Goal: Task Accomplishment & Management: Use online tool/utility

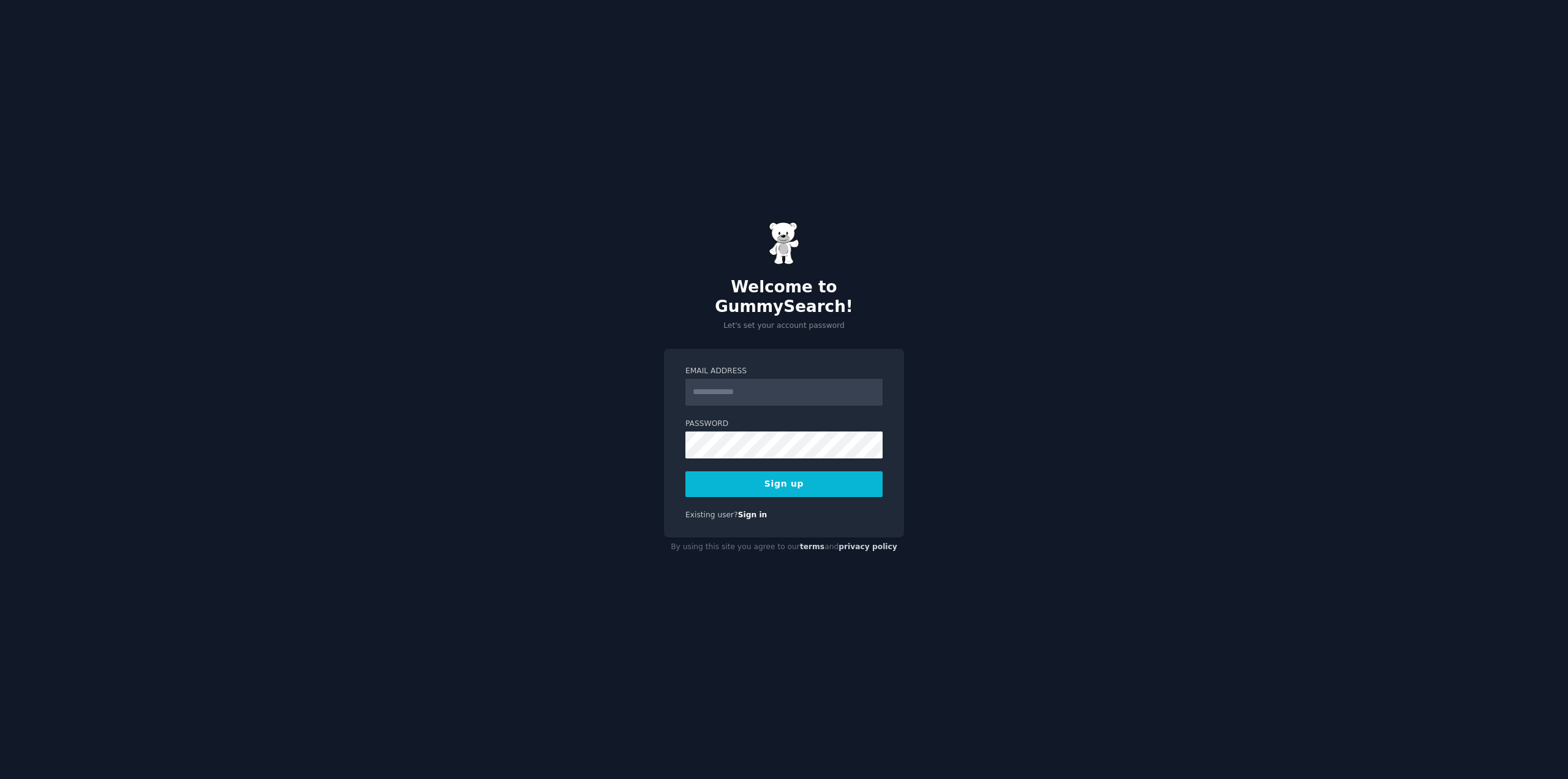
click at [732, 382] on input "Email Address" at bounding box center [784, 393] width 197 height 27
type input "**********"
click at [782, 480] on button "Sign up" at bounding box center [784, 484] width 197 height 26
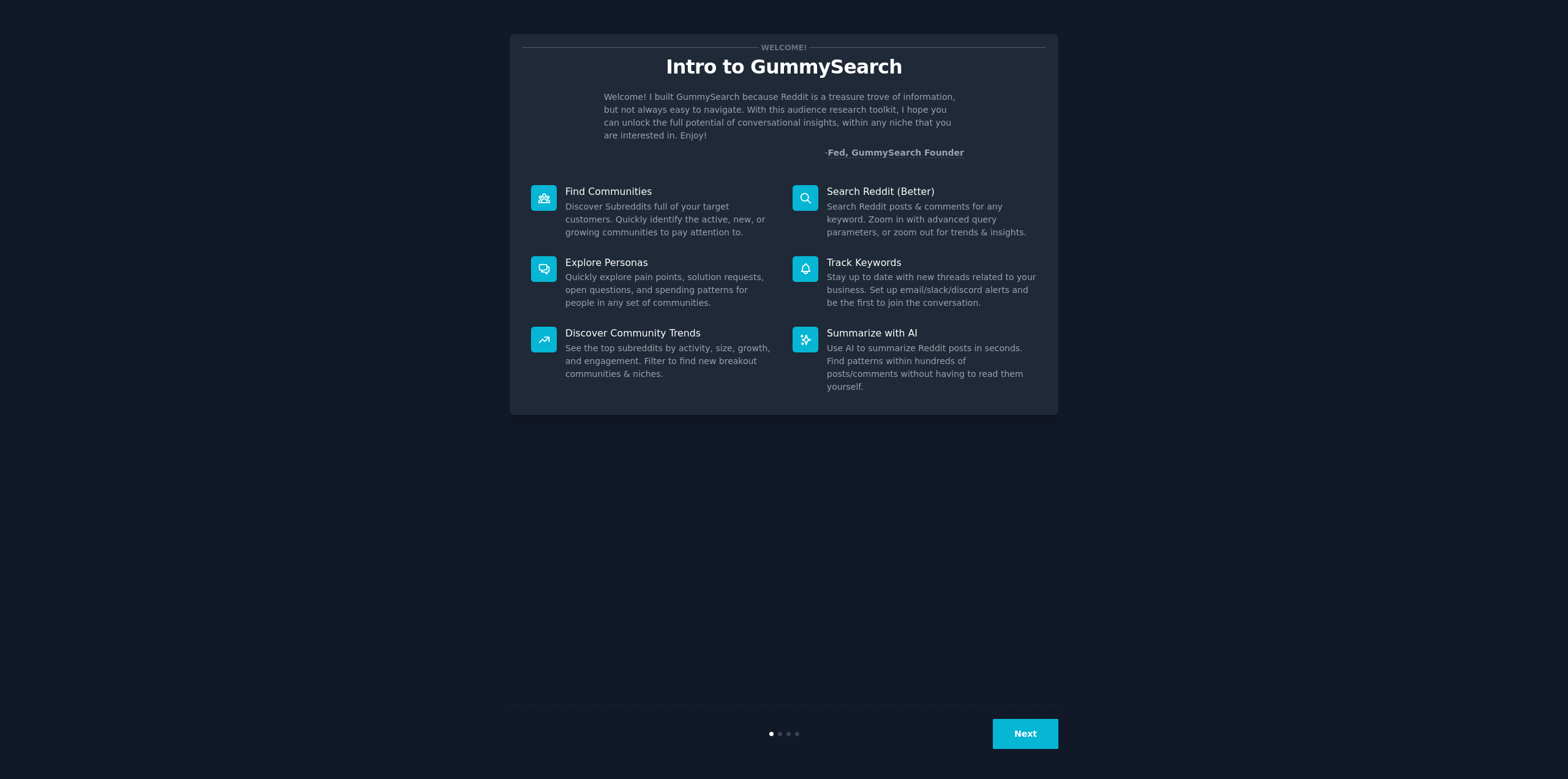
click at [1035, 734] on button "Next" at bounding box center [1026, 734] width 66 height 30
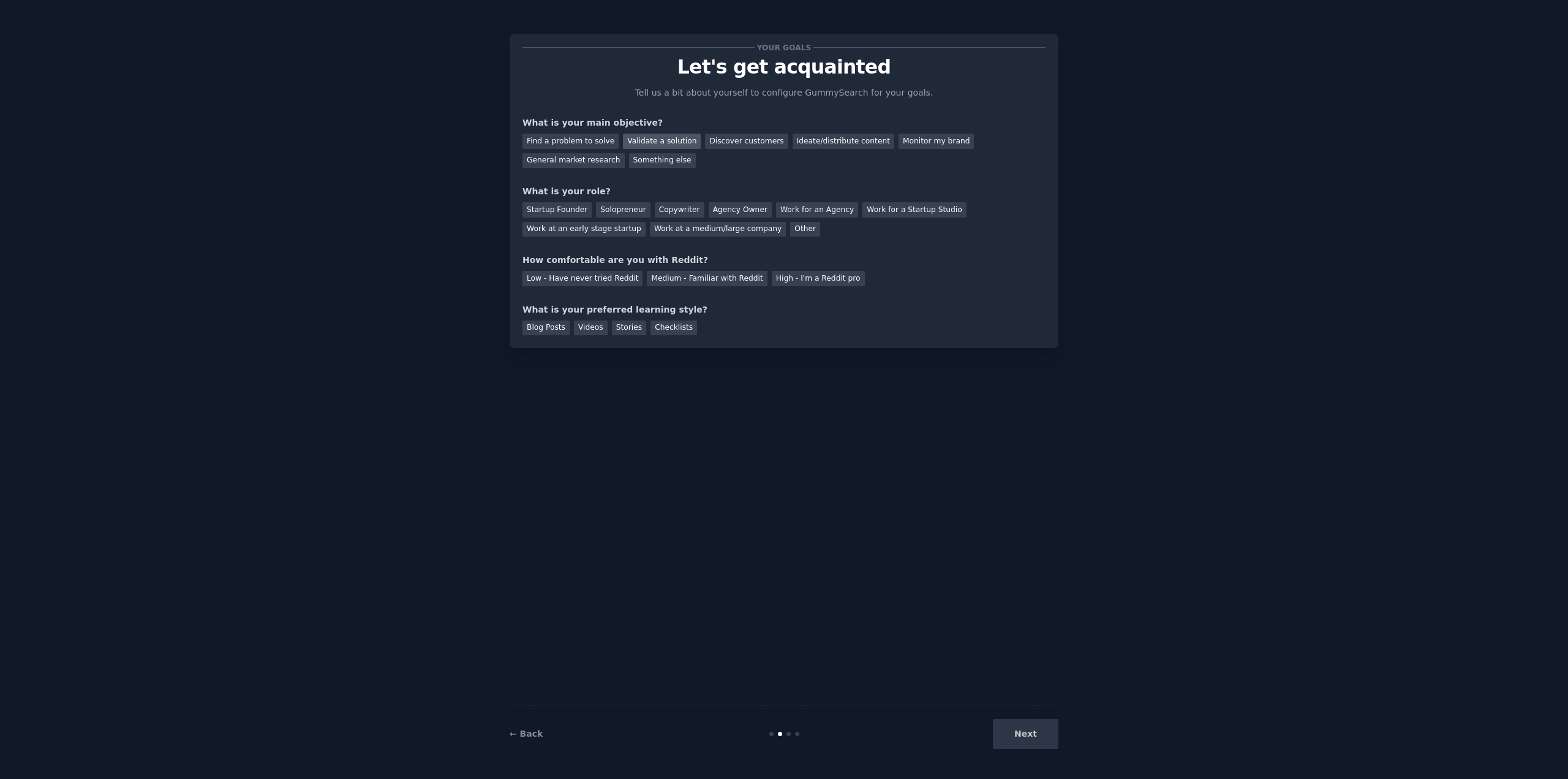
click at [645, 143] on div "Validate a solution" at bounding box center [661, 141] width 78 height 15
click at [790, 231] on div "Other" at bounding box center [805, 230] width 30 height 15
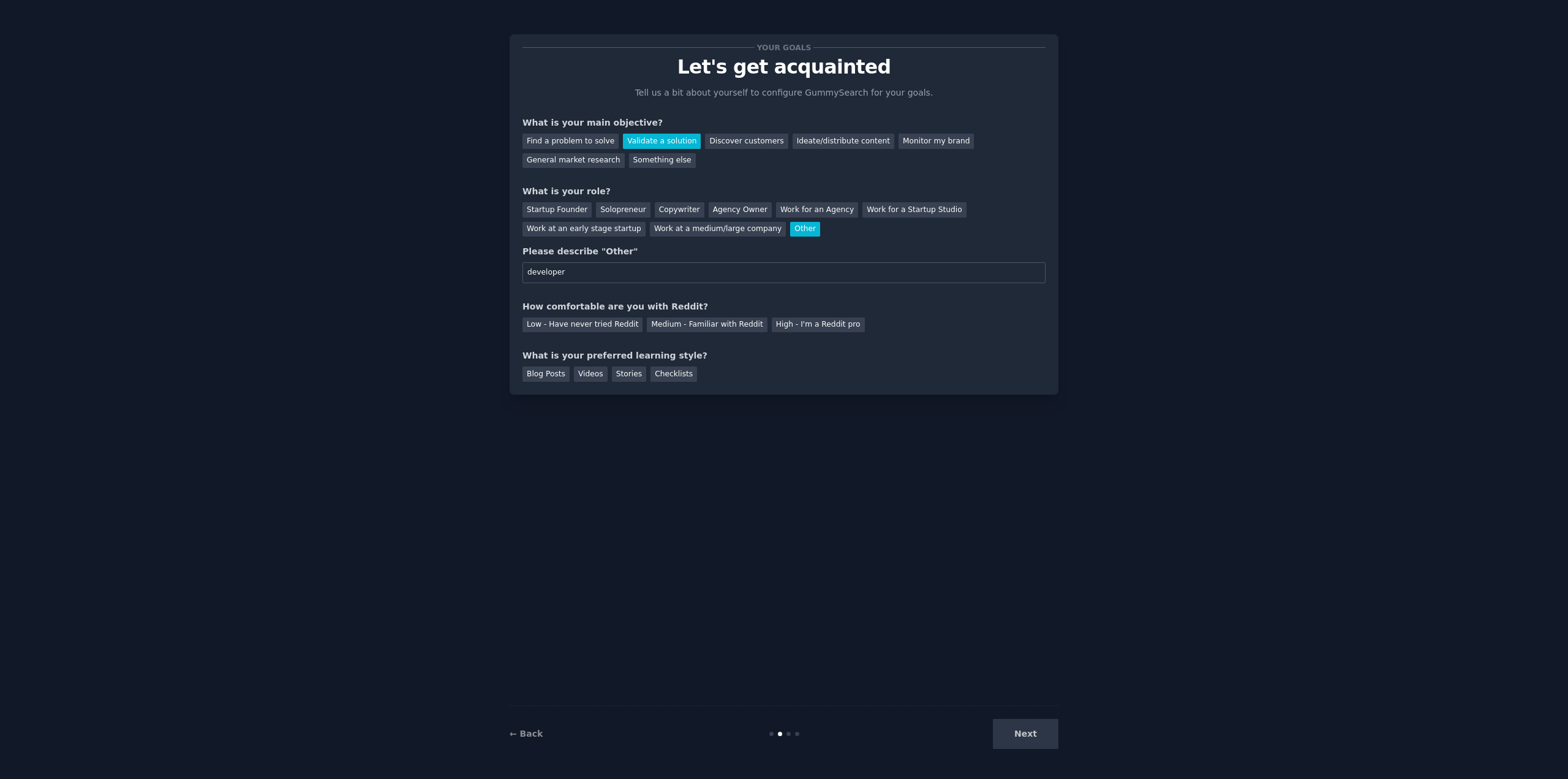
type input "developer"
click at [898, 320] on div "Low - Have never tried Reddit Medium - Familiar with Reddit High - I'm a Reddit…" at bounding box center [784, 323] width 523 height 20
click at [580, 323] on div "Low - Have never tried Reddit" at bounding box center [583, 325] width 120 height 15
click at [590, 376] on div "Videos" at bounding box center [591, 374] width 33 height 15
click at [617, 373] on div "Stories" at bounding box center [629, 374] width 34 height 15
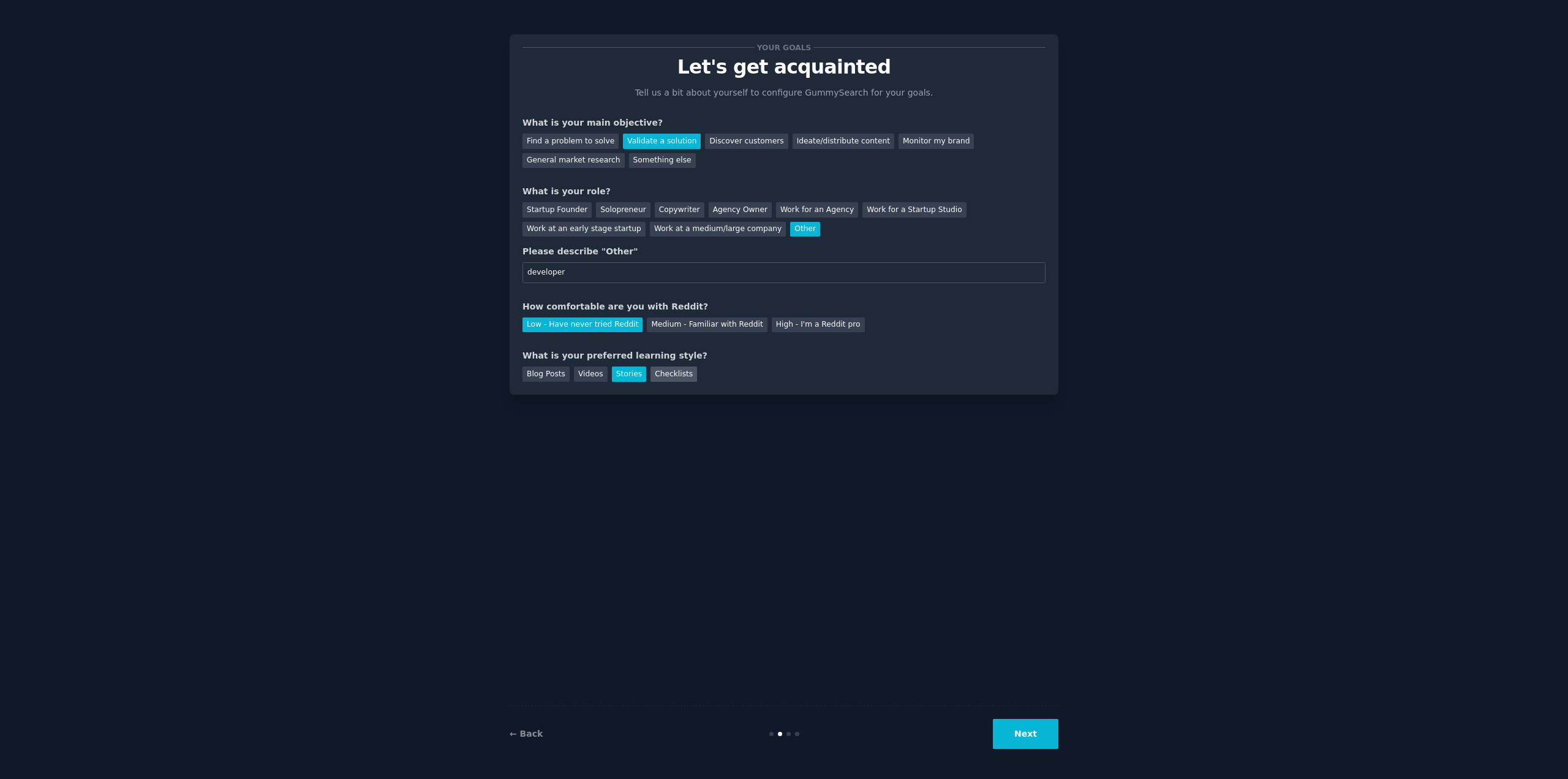
click at [662, 375] on div "Checklists" at bounding box center [673, 374] width 46 height 15
click at [1030, 746] on button "Next" at bounding box center [1026, 734] width 66 height 30
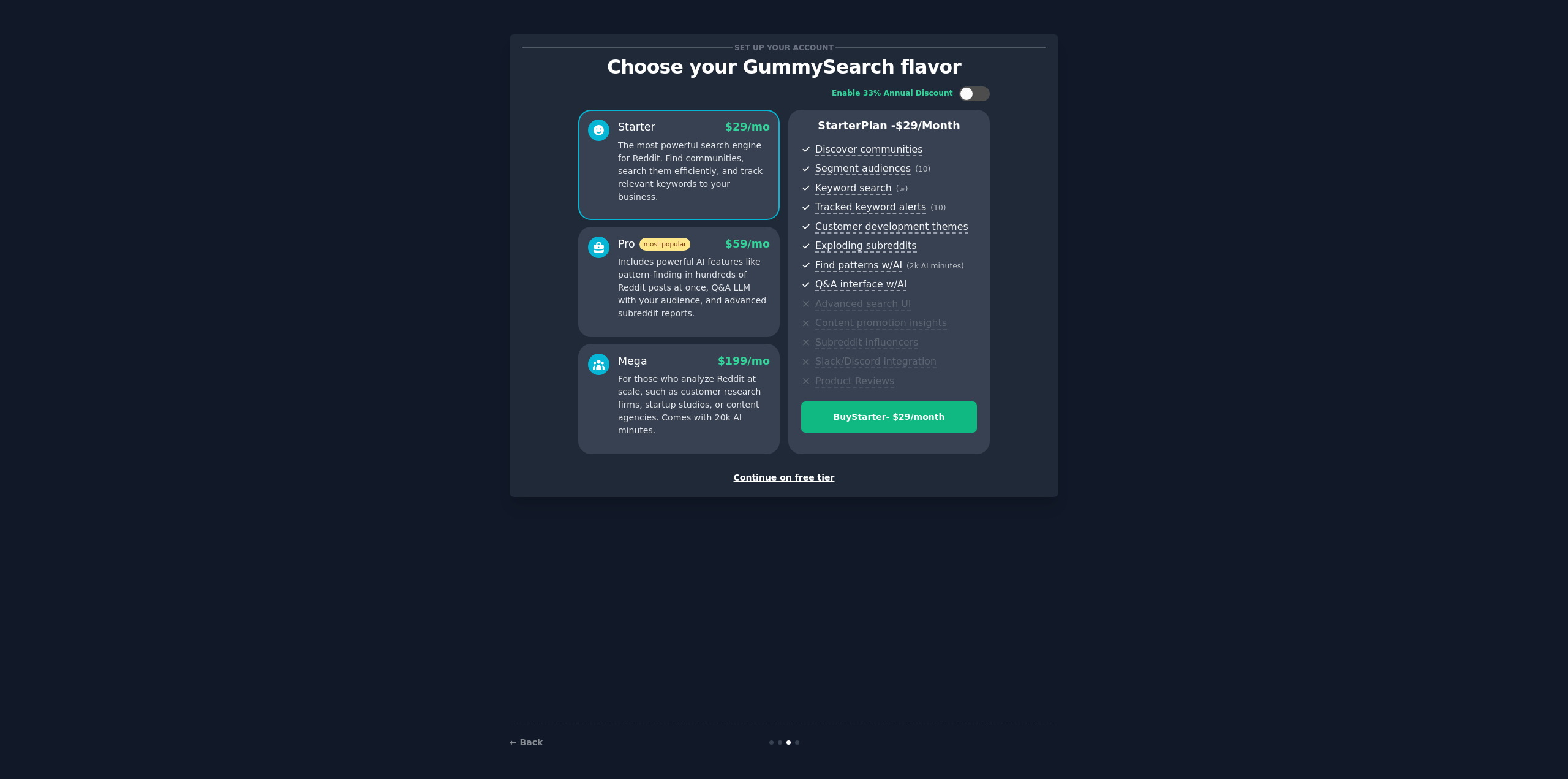
click at [786, 477] on div "Continue on free tier" at bounding box center [784, 477] width 523 height 13
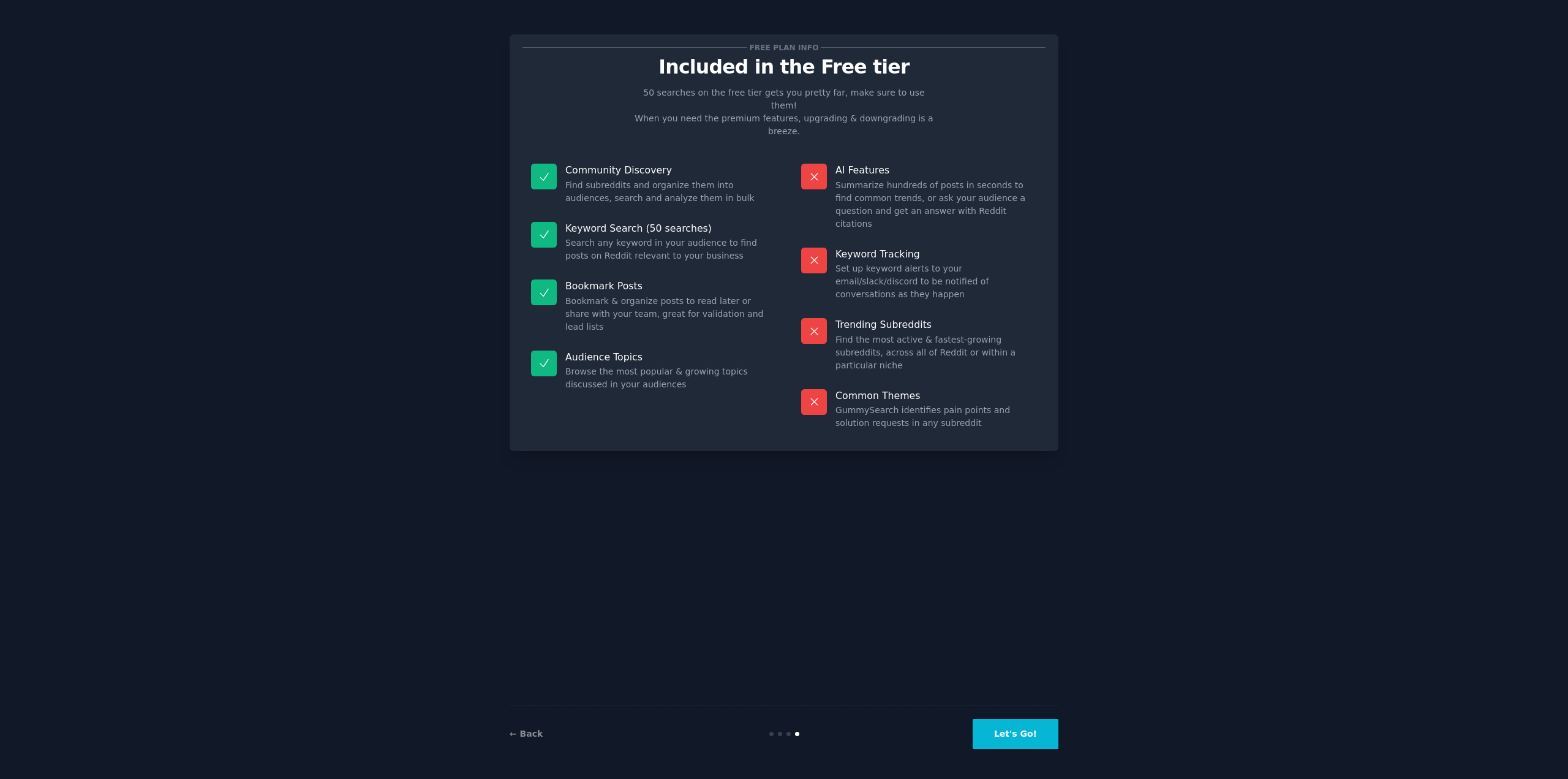
click at [1021, 731] on button "Let's Go!" at bounding box center [1015, 734] width 86 height 30
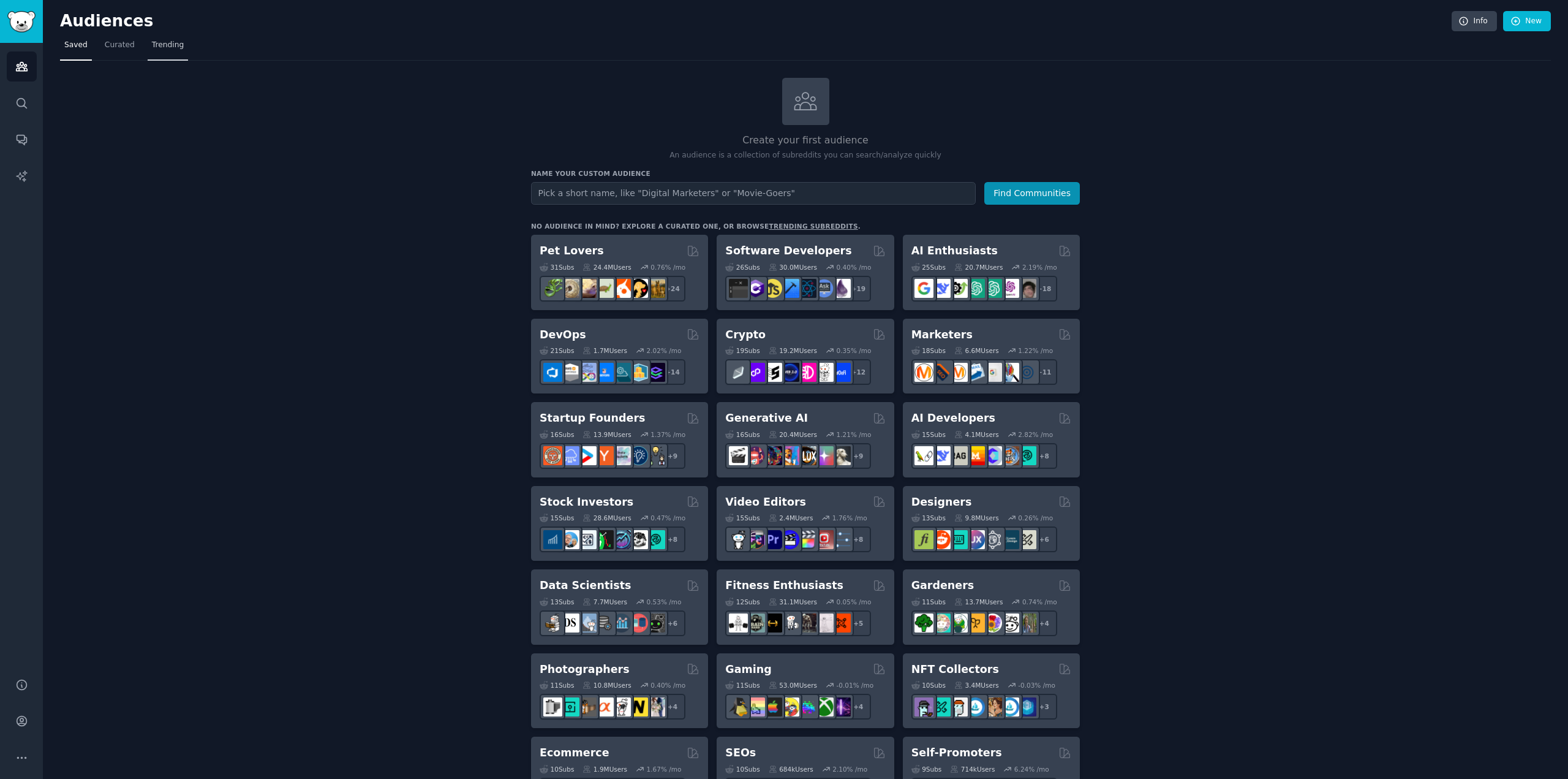
click at [169, 48] on span "Trending" at bounding box center [168, 45] width 32 height 11
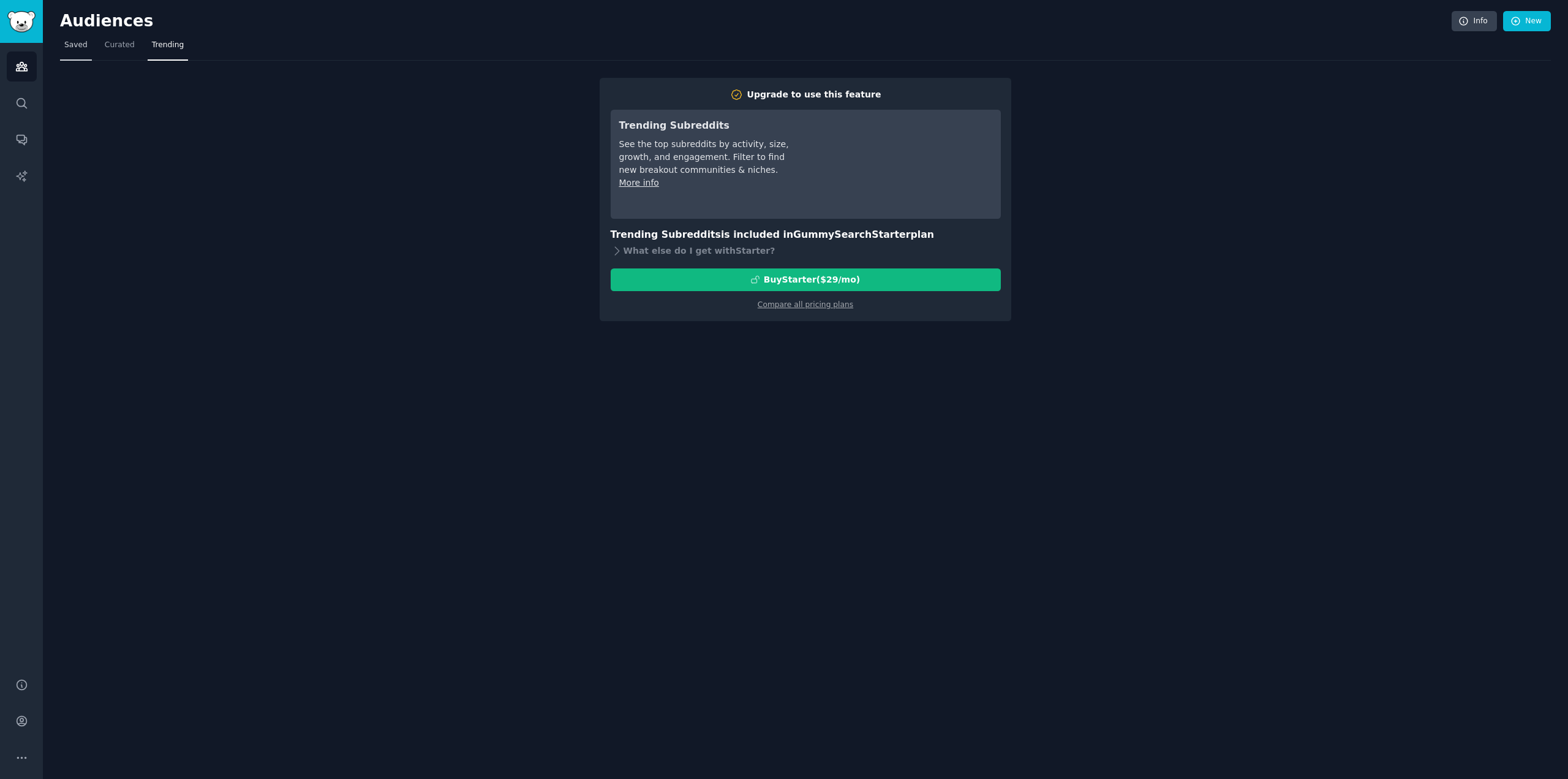
click at [78, 47] on span "Saved" at bounding box center [76, 45] width 23 height 11
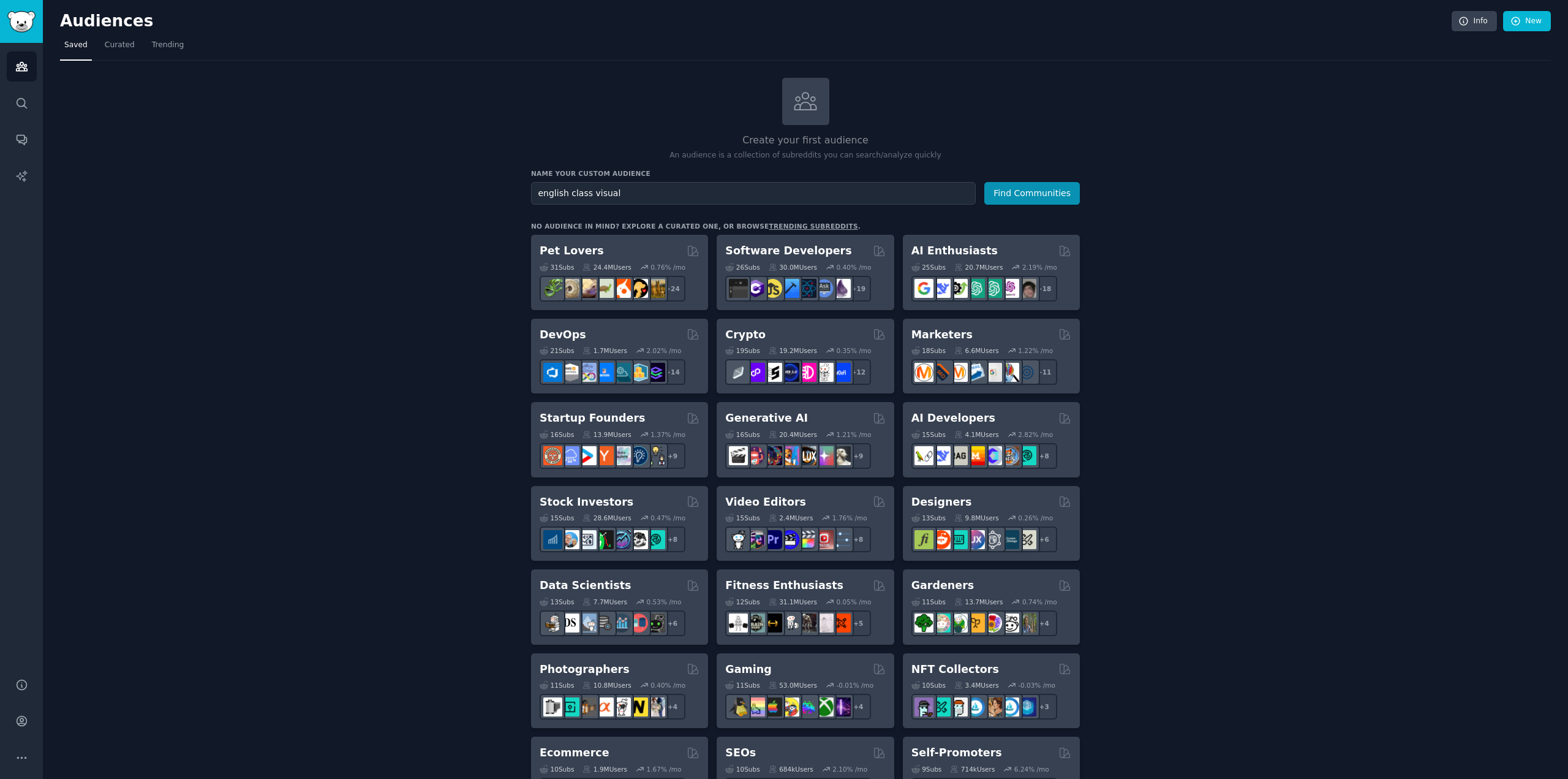
click at [984, 182] on button "Find Communities" at bounding box center [1032, 193] width 95 height 23
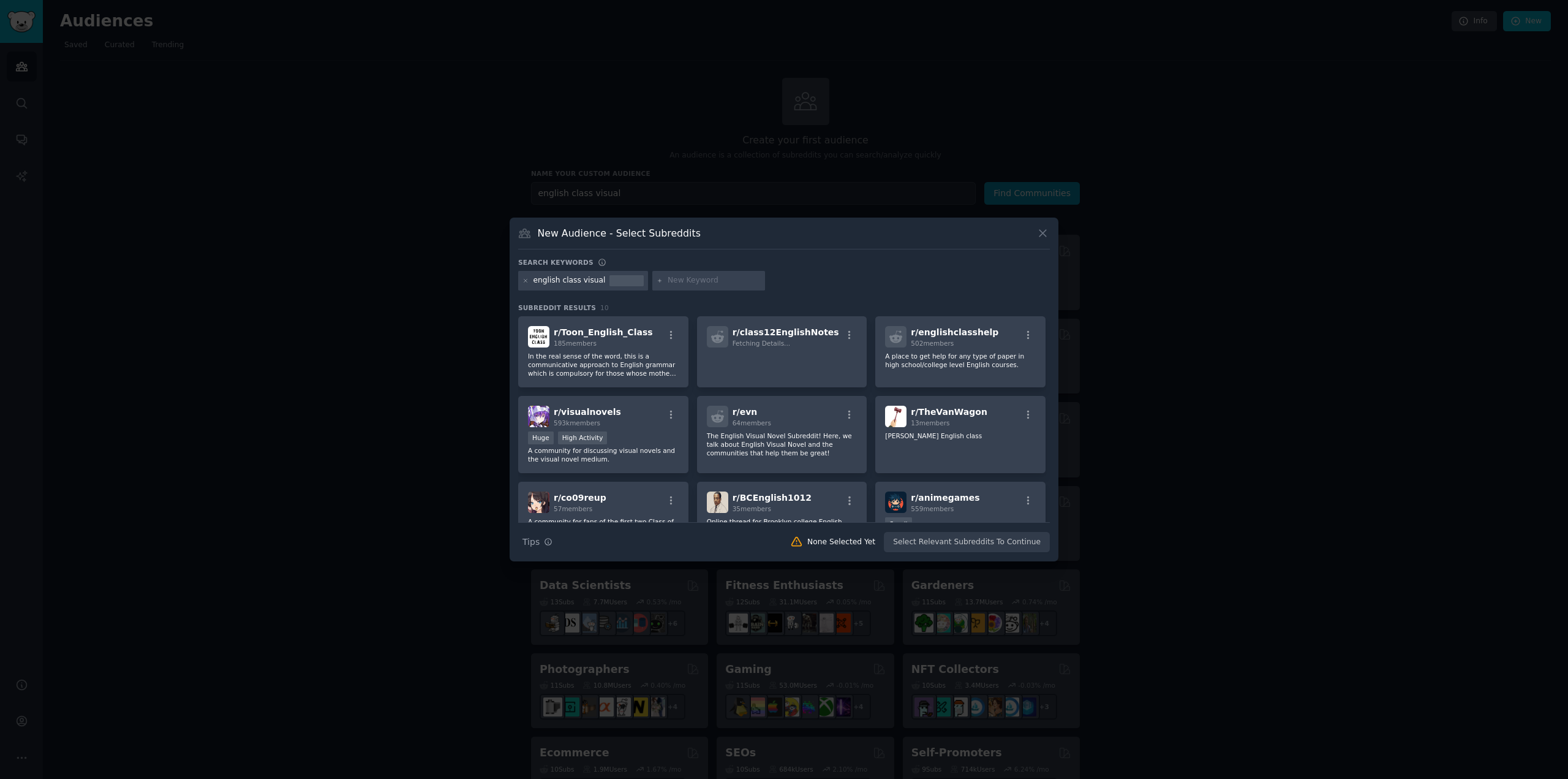
click at [567, 279] on div "english class visual" at bounding box center [569, 280] width 72 height 11
drag, startPoint x: 577, startPoint y: 280, endPoint x: 708, endPoint y: 289, distance: 131.3
click at [704, 288] on div "english class visual" at bounding box center [784, 283] width 532 height 24
click at [1045, 236] on icon at bounding box center [1042, 233] width 13 height 13
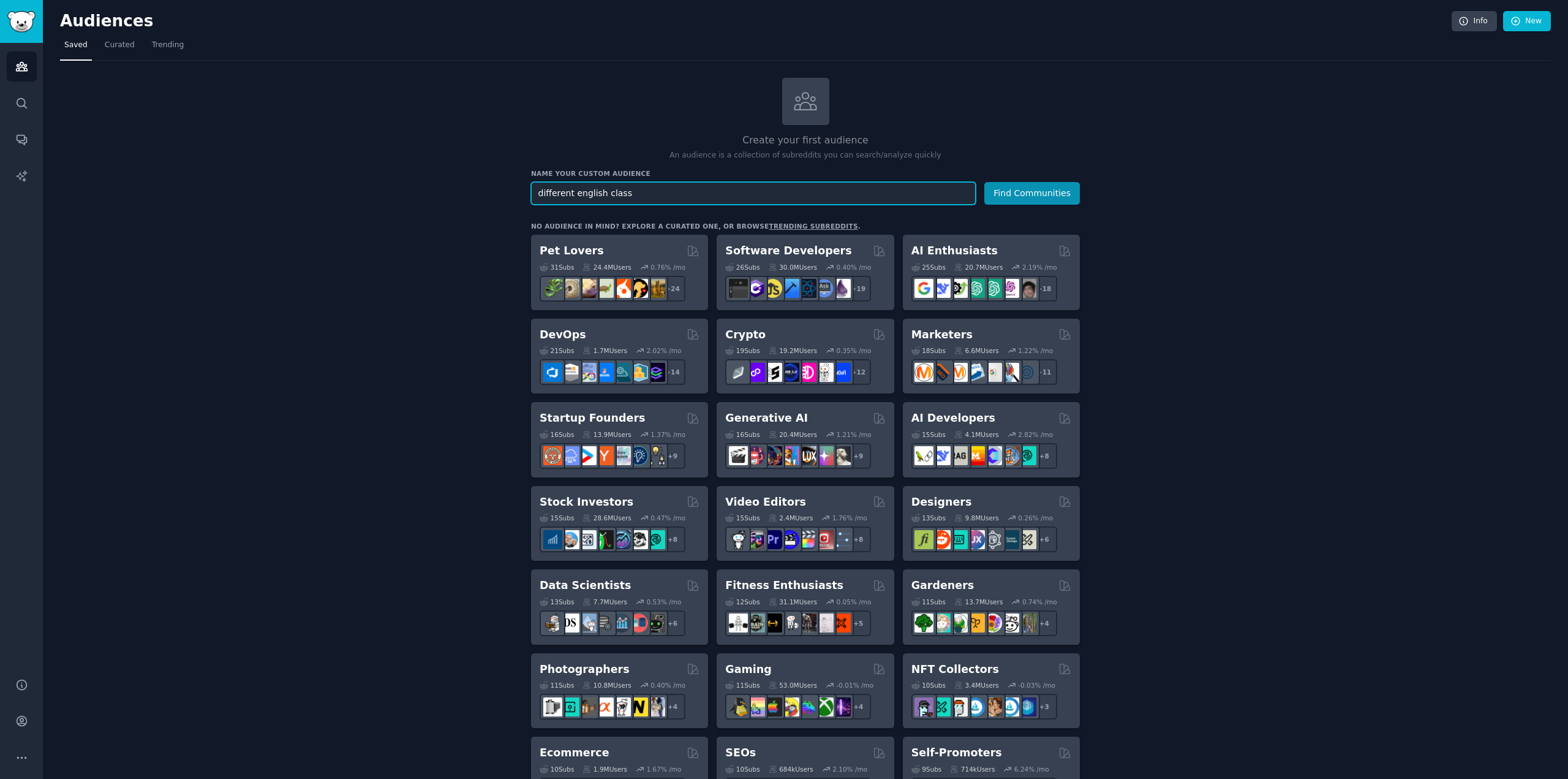
click at [984, 182] on button "Find Communities" at bounding box center [1032, 193] width 95 height 23
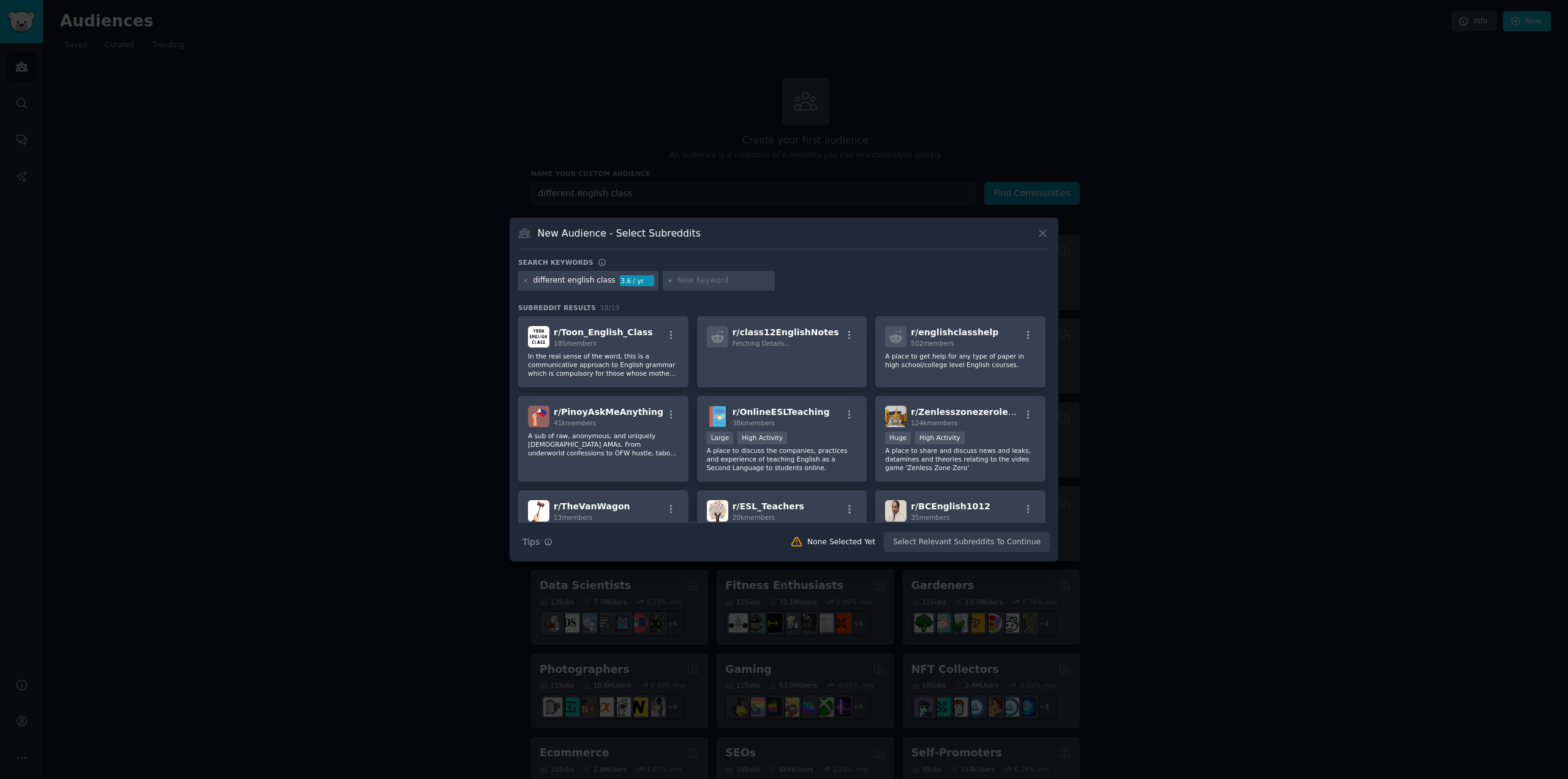
click at [1036, 233] on icon at bounding box center [1042, 233] width 13 height 13
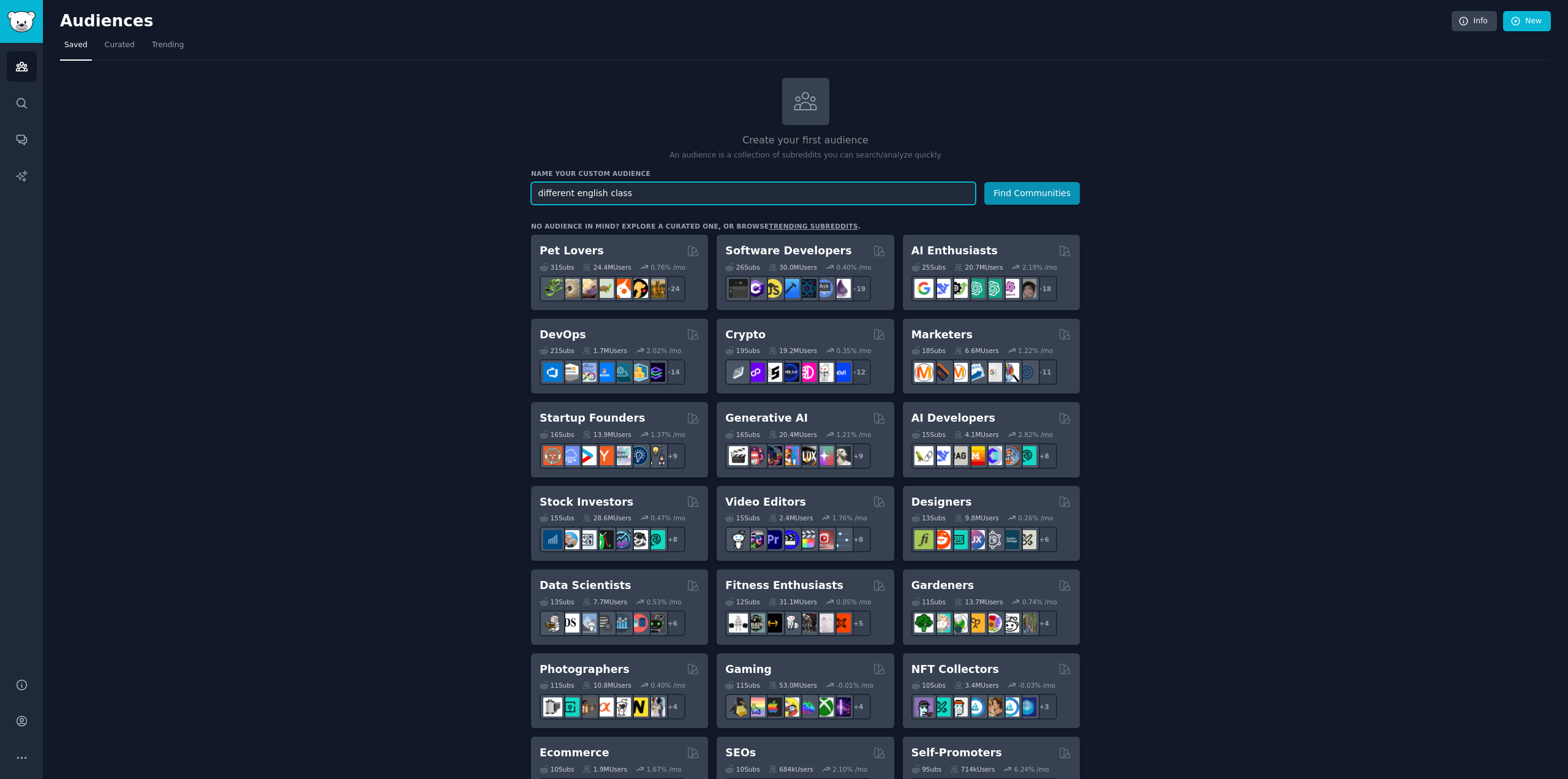
drag, startPoint x: 640, startPoint y: 197, endPoint x: 477, endPoint y: 197, distance: 163.0
click at [480, 197] on div "Create your first audience An audience is a collection of subreddits you can se…" at bounding box center [805, 745] width 1491 height 1334
type input "recruiter linkedin tool"
click at [984, 182] on button "Find Communities" at bounding box center [1032, 193] width 95 height 23
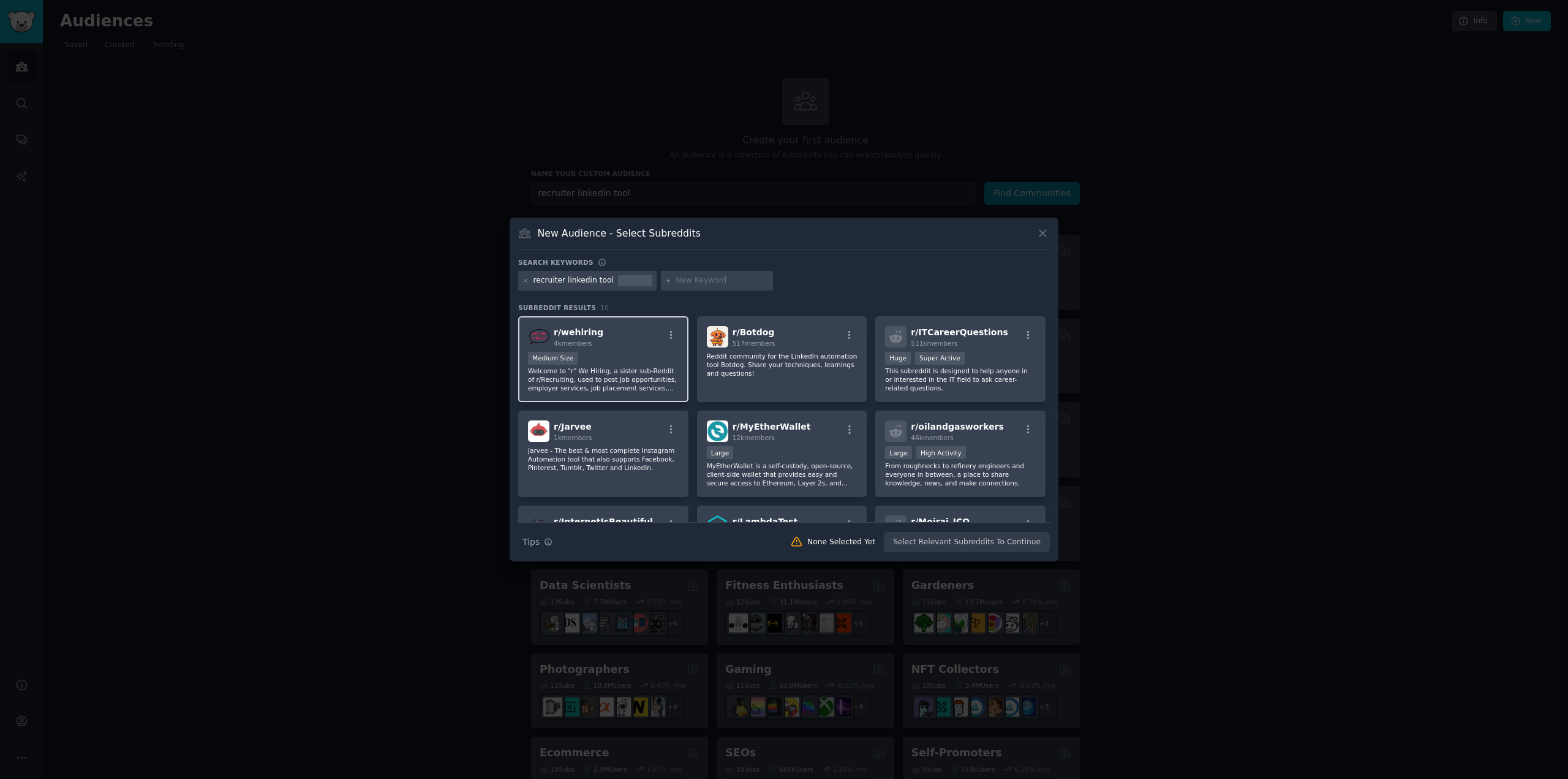
click at [609, 380] on p "Welcome to "r" We Hiring, a sister sub-Reddit of r/Recruiting, used to post Job…" at bounding box center [603, 379] width 151 height 26
click at [1010, 542] on button "Create Audience" at bounding box center [1010, 542] width 81 height 20
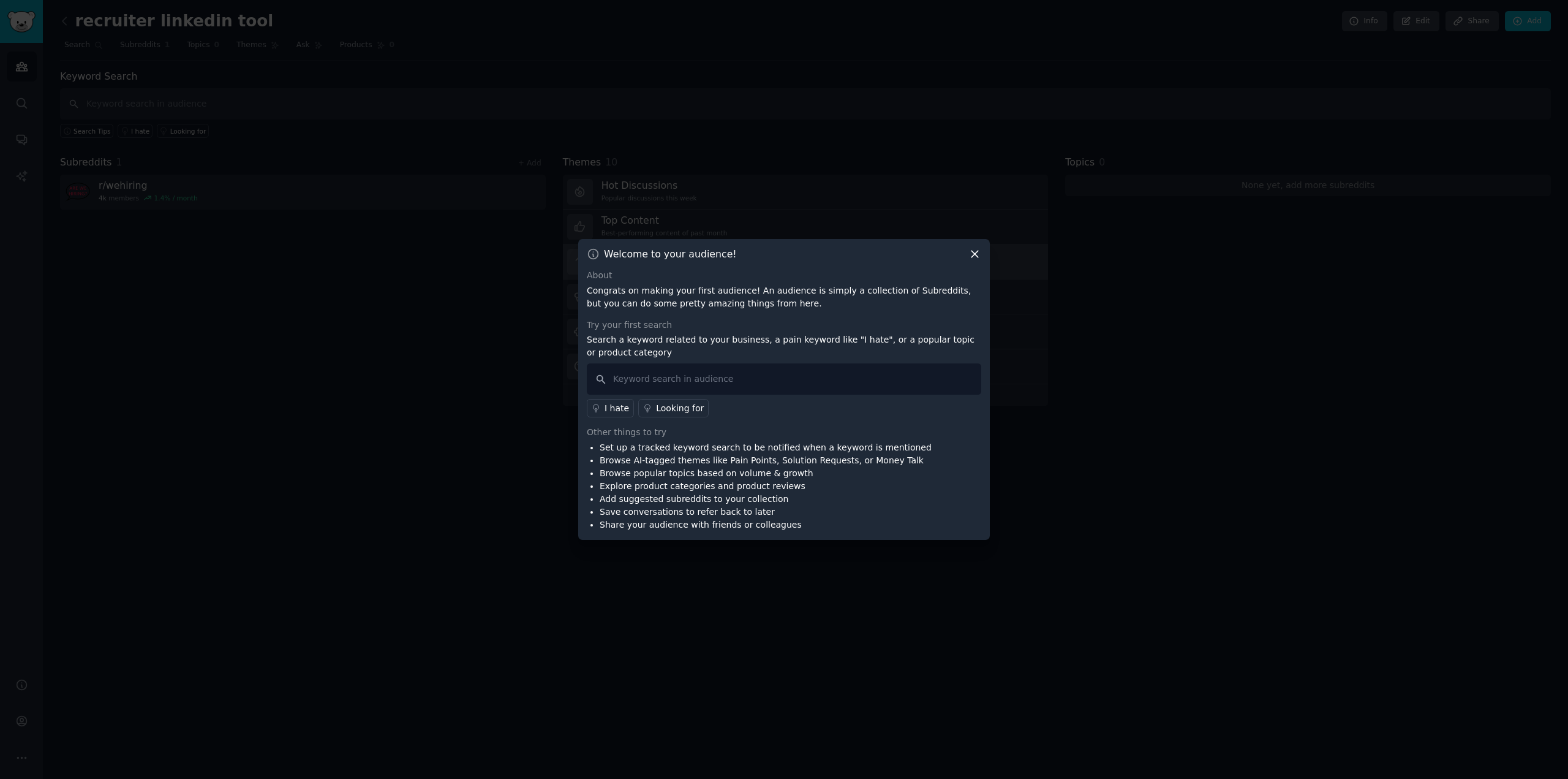
click at [977, 250] on icon at bounding box center [974, 254] width 13 height 13
